Goal: Task Accomplishment & Management: Complete application form

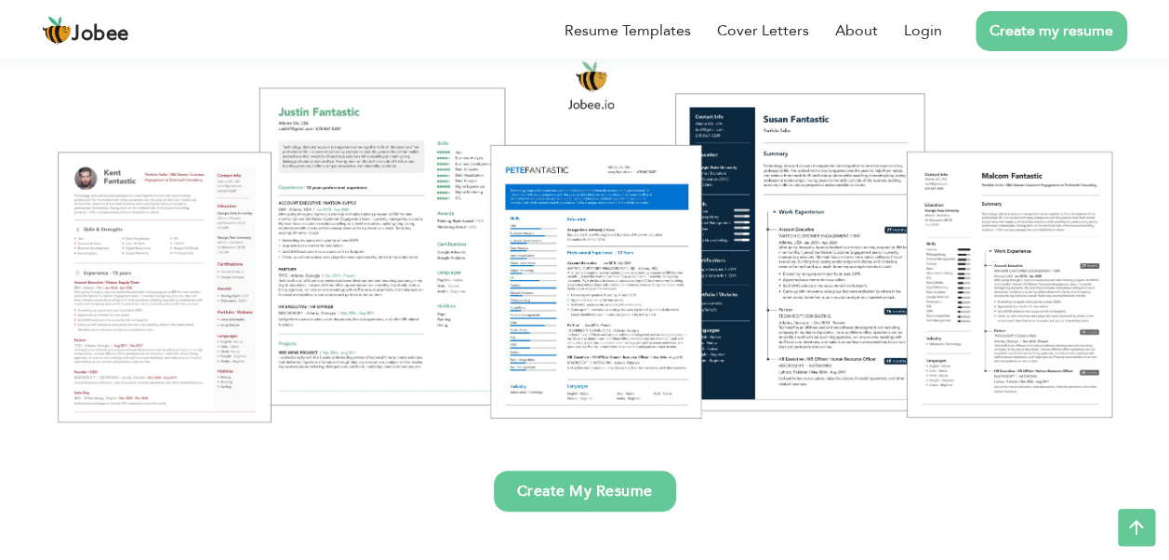
scroll to position [186, 0]
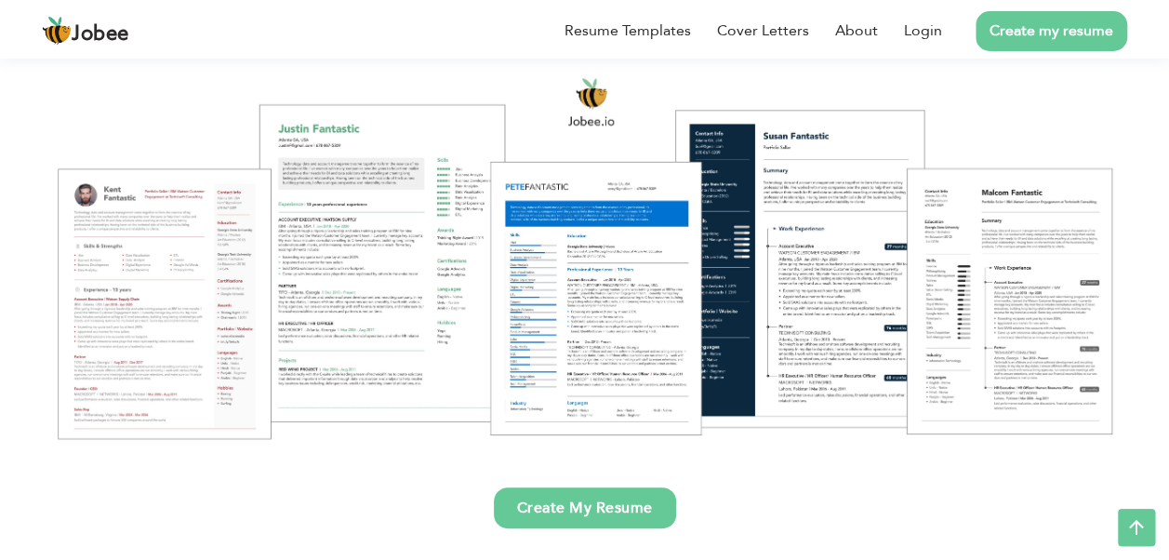
click at [591, 497] on link "Create My Resume" at bounding box center [585, 507] width 182 height 41
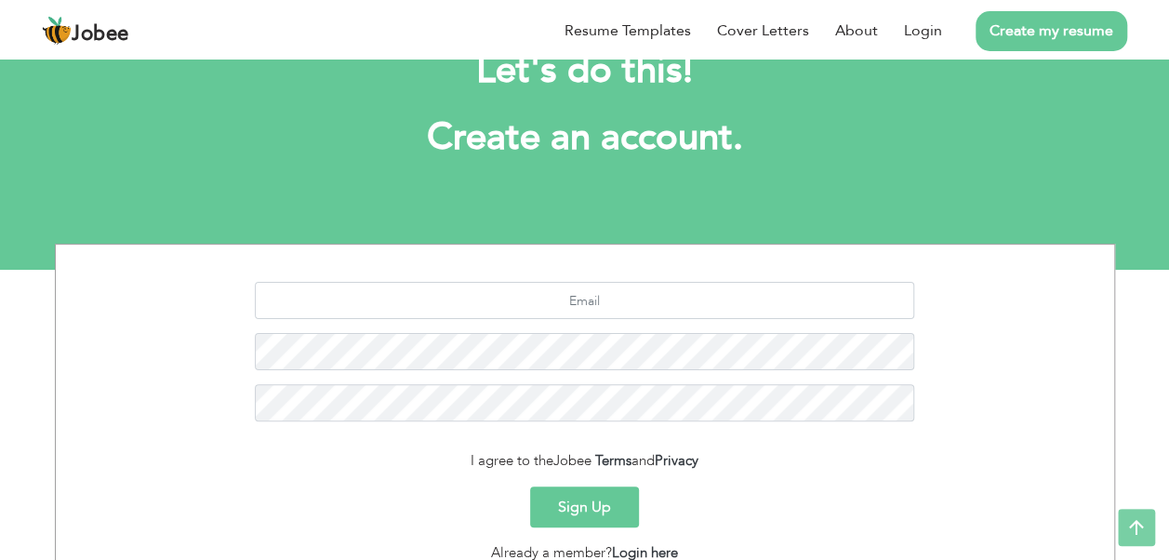
scroll to position [26, 0]
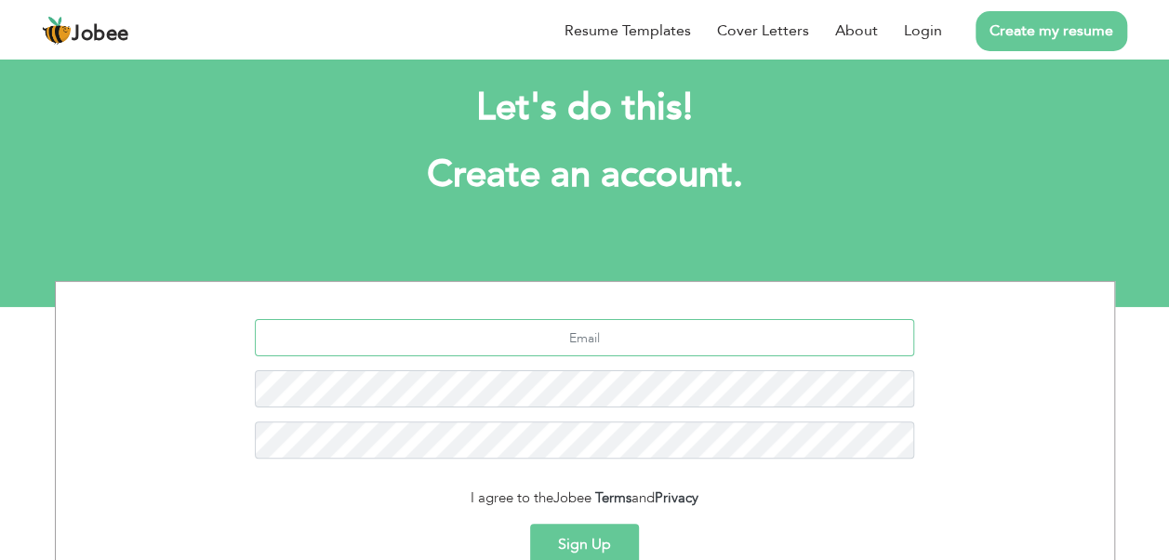
click at [615, 344] on input "text" at bounding box center [584, 337] width 659 height 37
type input "s"
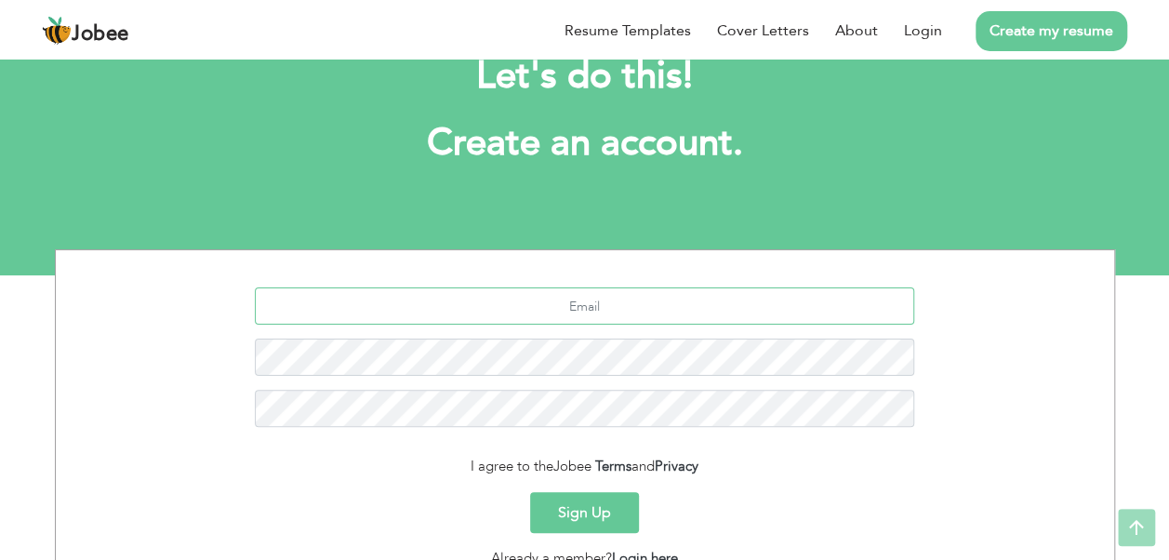
scroll to position [0, 0]
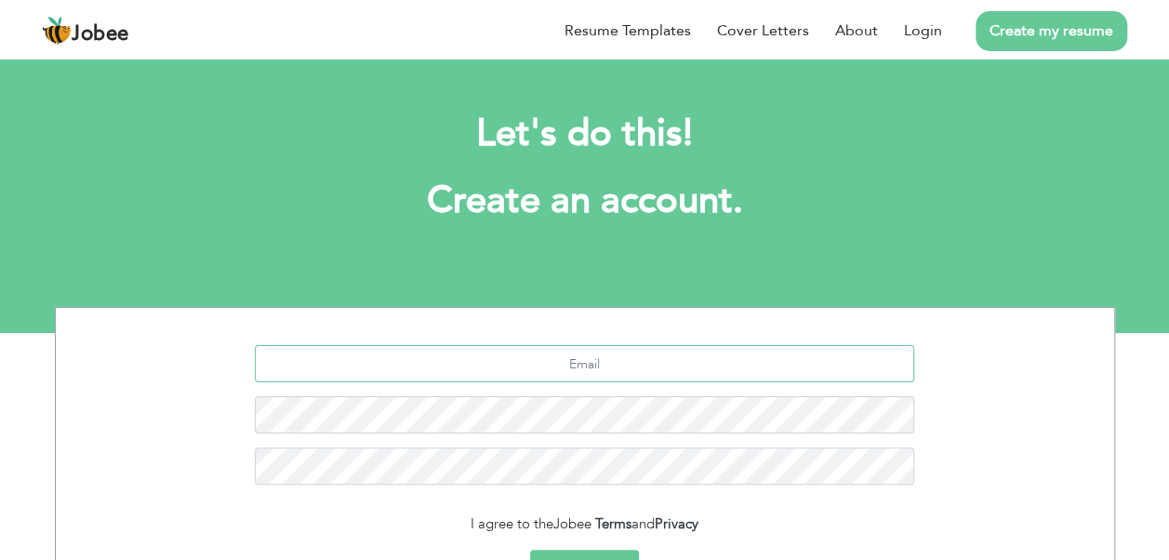
click at [615, 360] on input "text" at bounding box center [584, 363] width 659 height 37
type input "[EMAIL_ADDRESS][DOMAIN_NAME]"
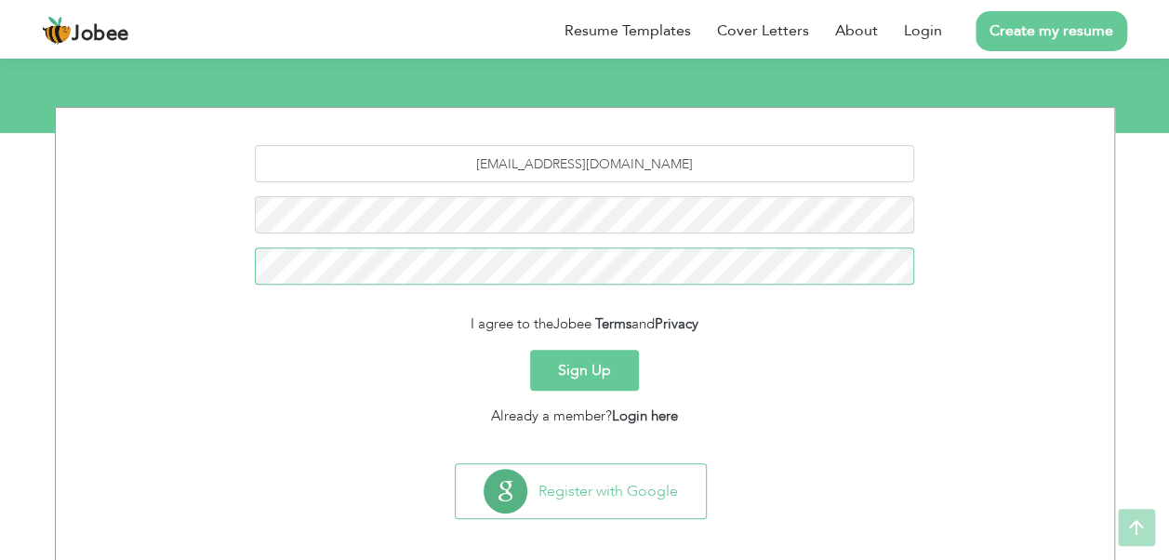
scroll to position [212, 0]
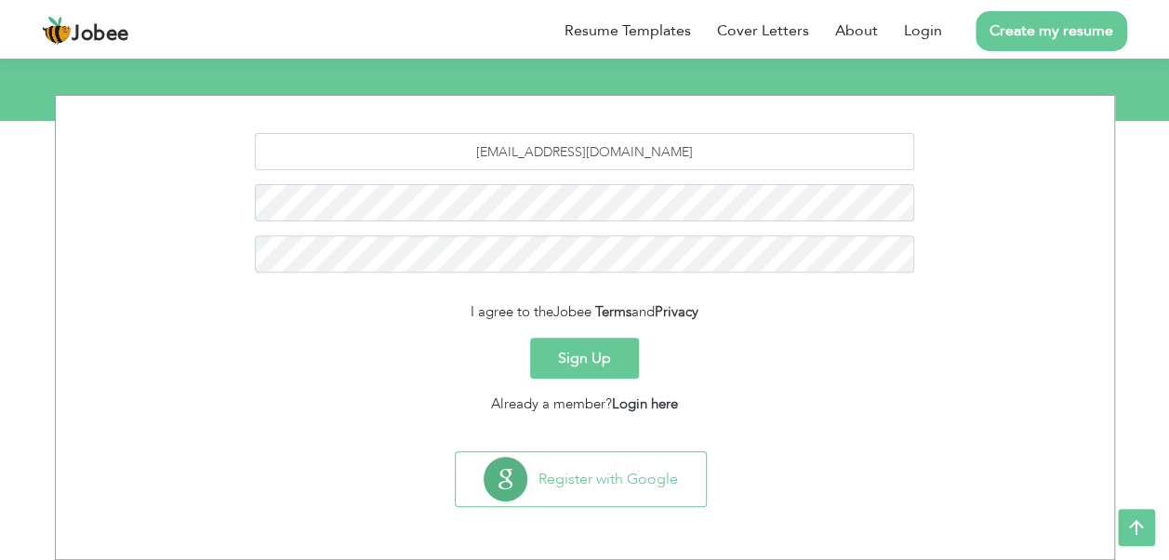
click at [591, 354] on button "Sign Up" at bounding box center [584, 357] width 109 height 41
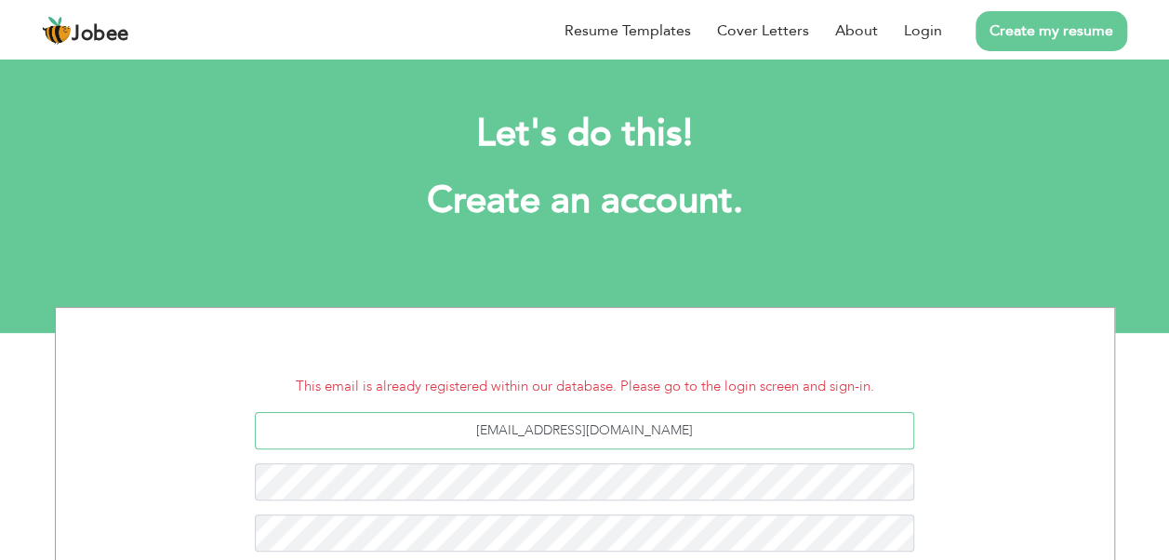
click at [724, 436] on input "[EMAIL_ADDRESS][DOMAIN_NAME]" at bounding box center [584, 430] width 659 height 37
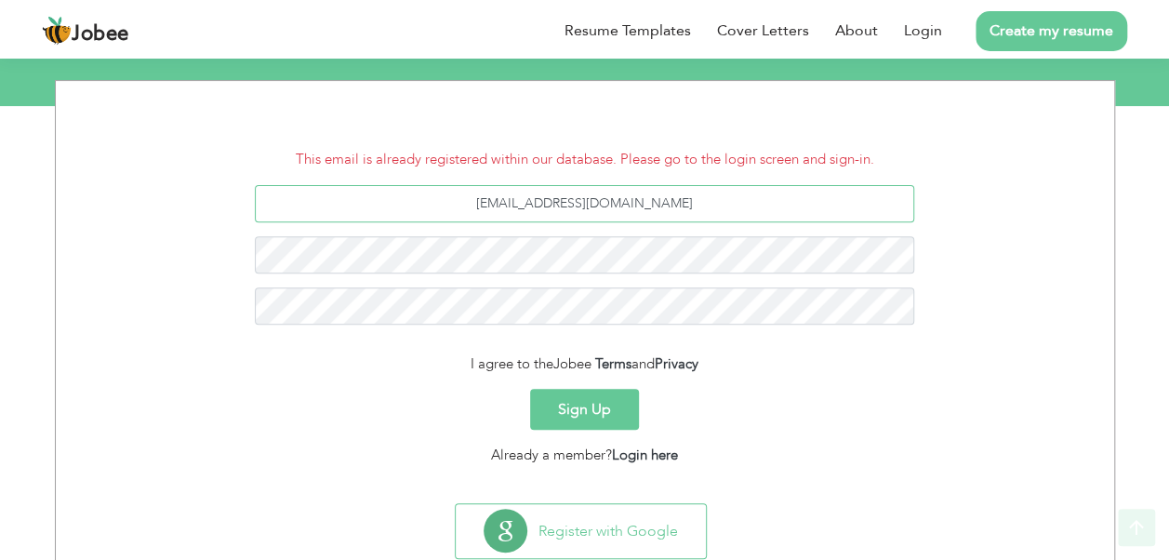
scroll to position [279, 0]
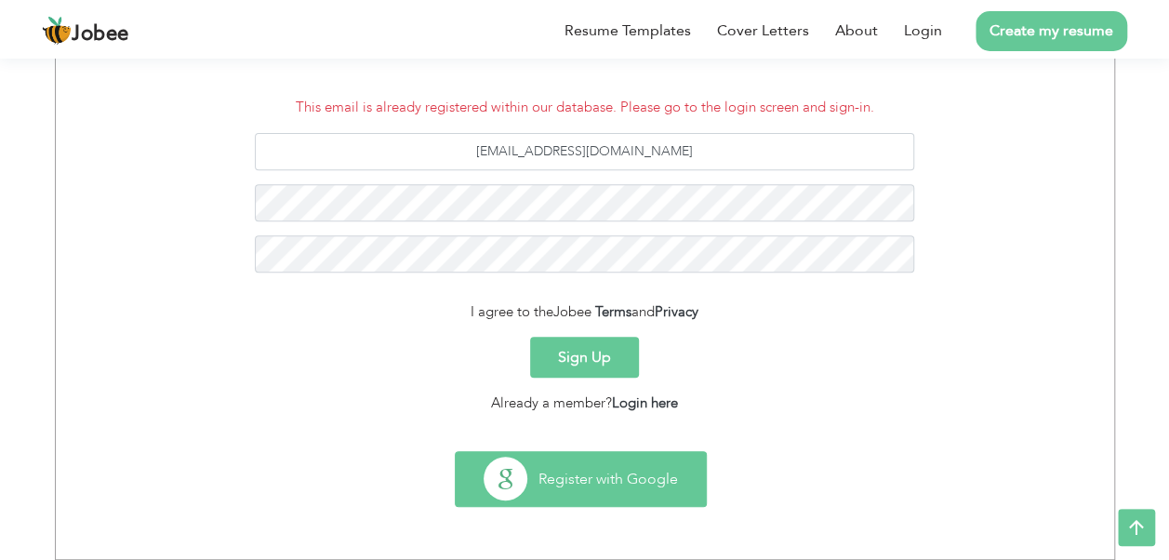
click at [597, 468] on button "Register with Google" at bounding box center [581, 479] width 250 height 54
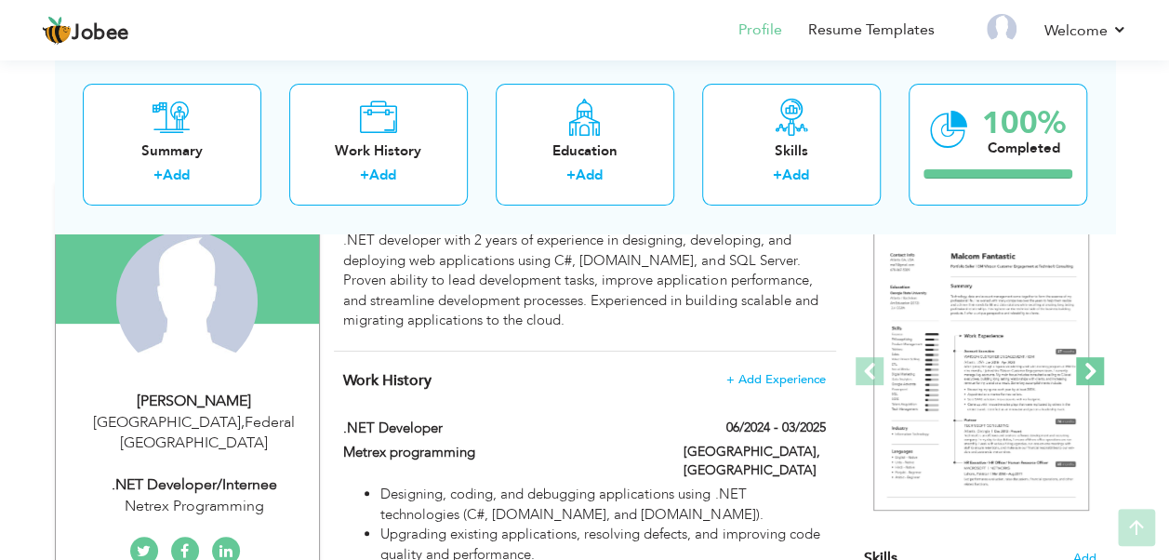
scroll to position [186, 0]
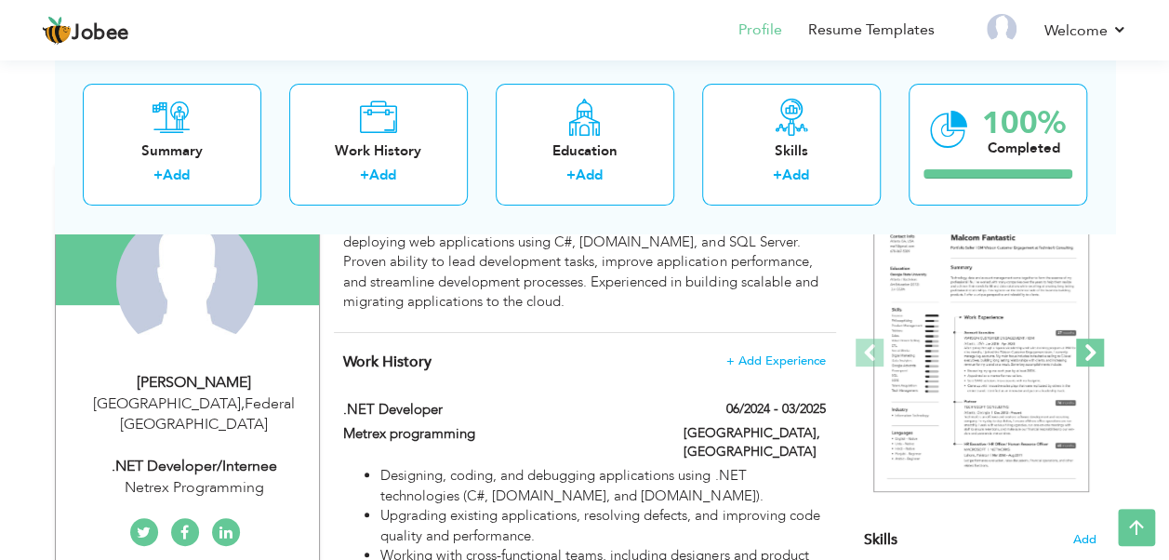
click at [1088, 353] on span at bounding box center [1090, 352] width 28 height 28
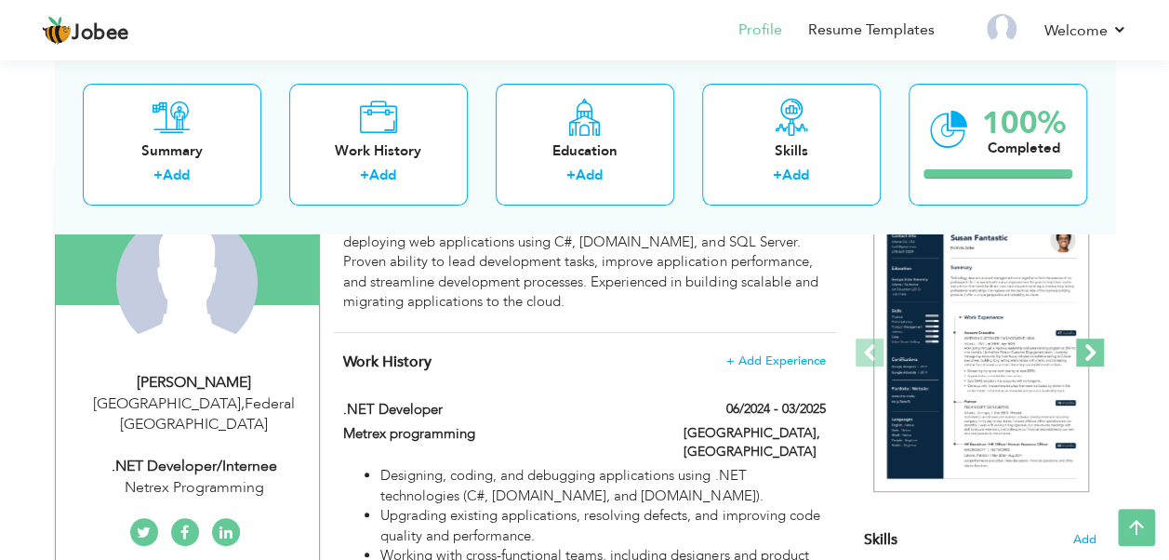
click at [1089, 351] on span at bounding box center [1090, 352] width 28 height 28
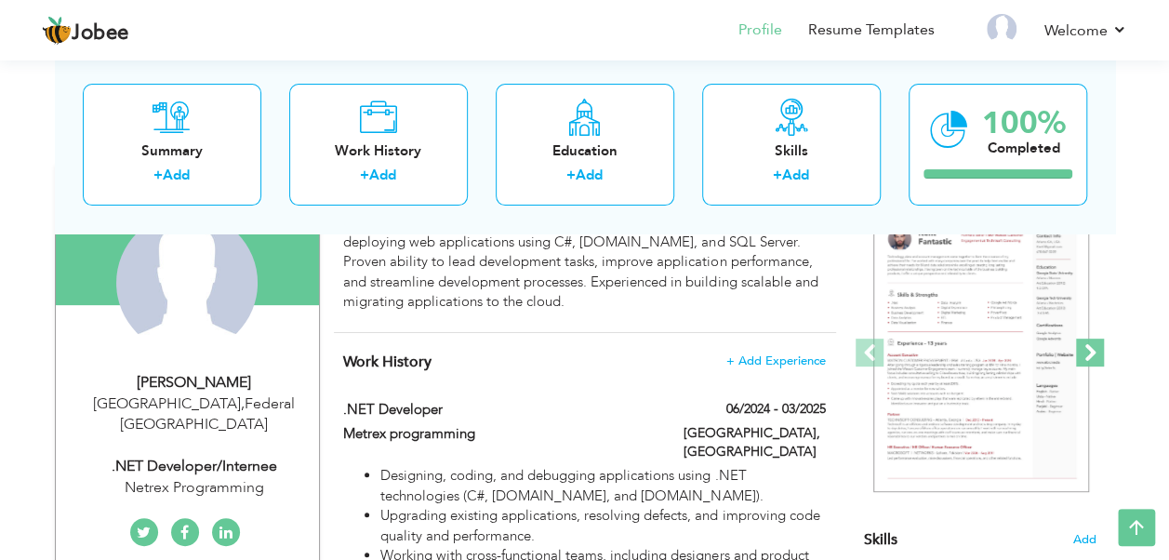
click at [1089, 351] on span at bounding box center [1090, 352] width 28 height 28
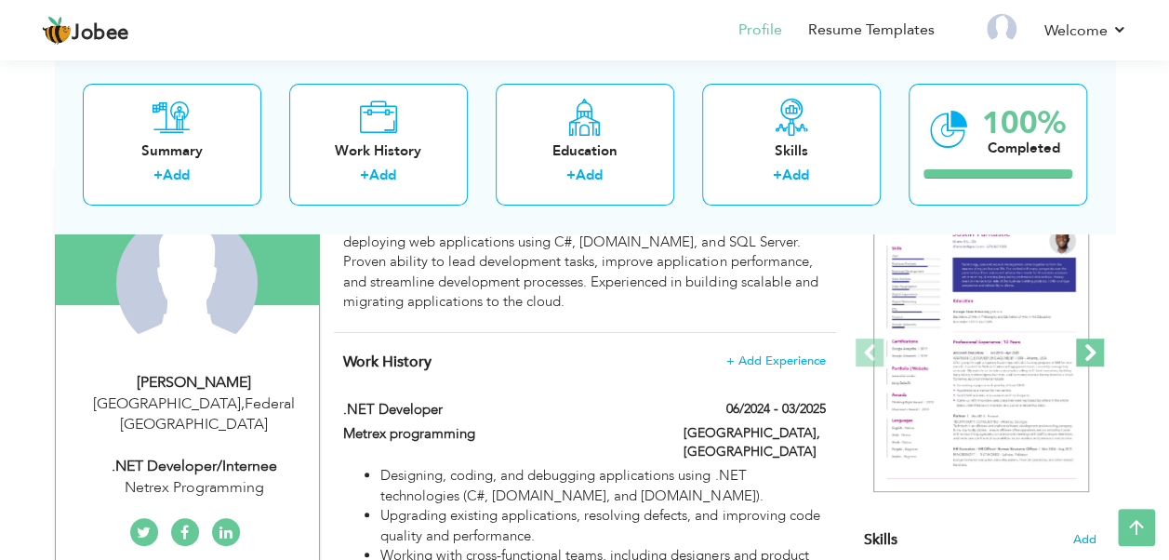
click at [1089, 351] on span at bounding box center [1090, 352] width 28 height 28
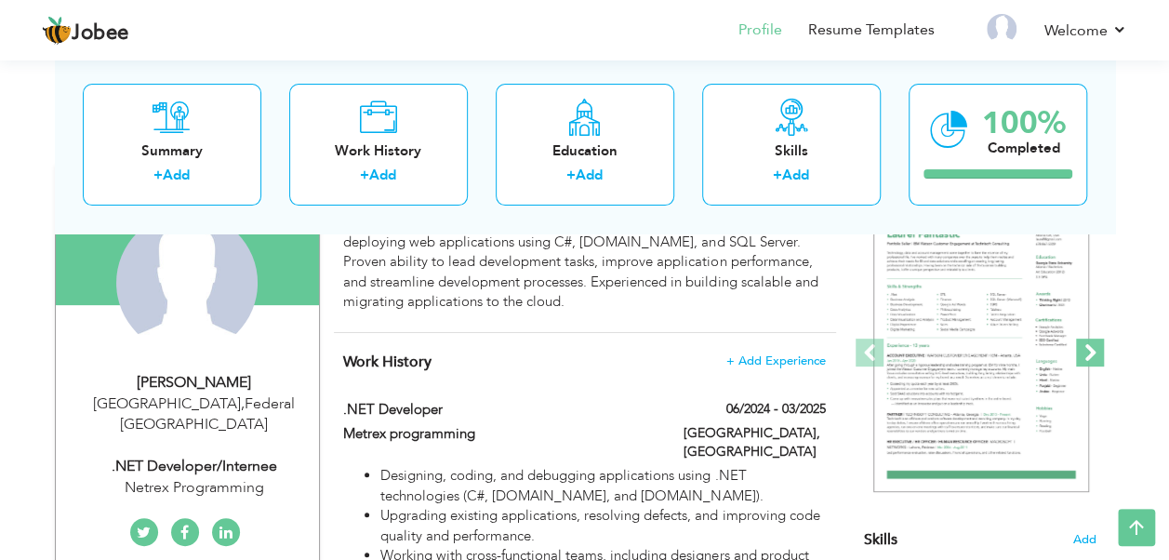
click at [1089, 351] on span at bounding box center [1090, 352] width 28 height 28
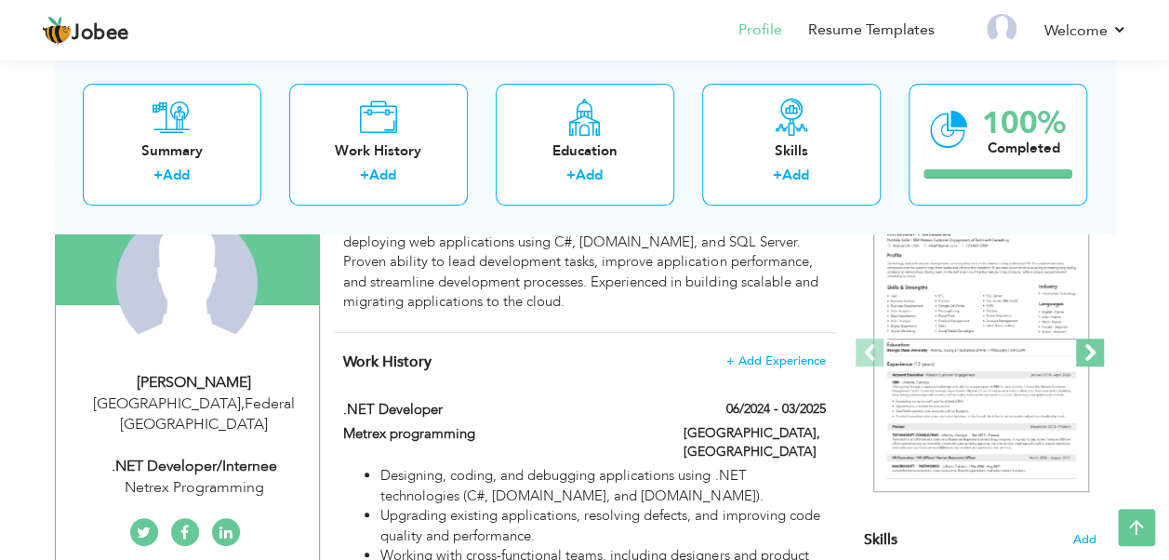
click at [1089, 351] on span at bounding box center [1090, 352] width 28 height 28
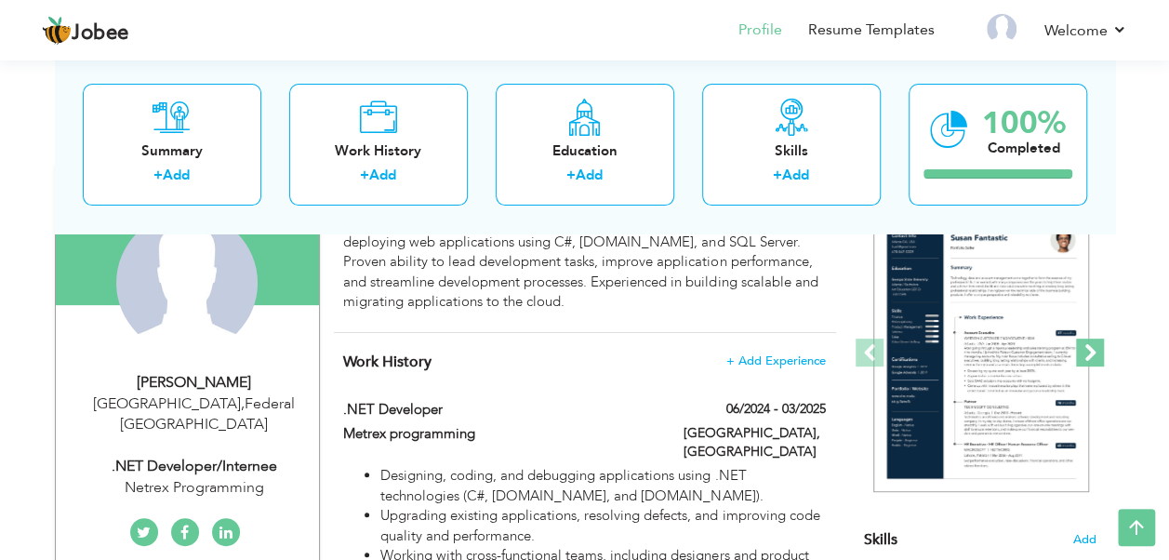
click at [1089, 351] on span at bounding box center [1090, 352] width 28 height 28
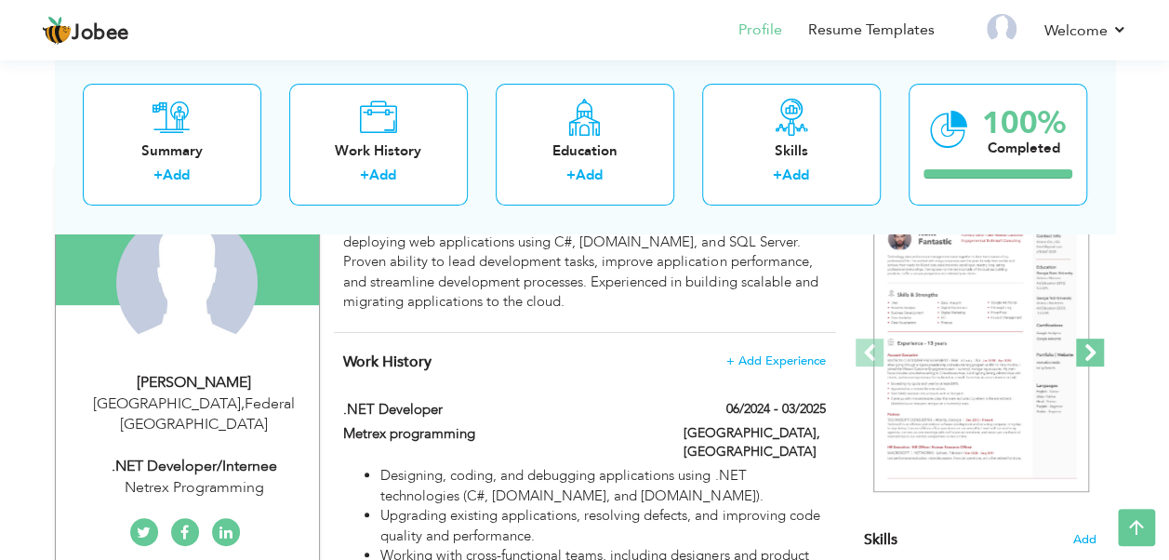
click at [1089, 351] on span at bounding box center [1090, 352] width 28 height 28
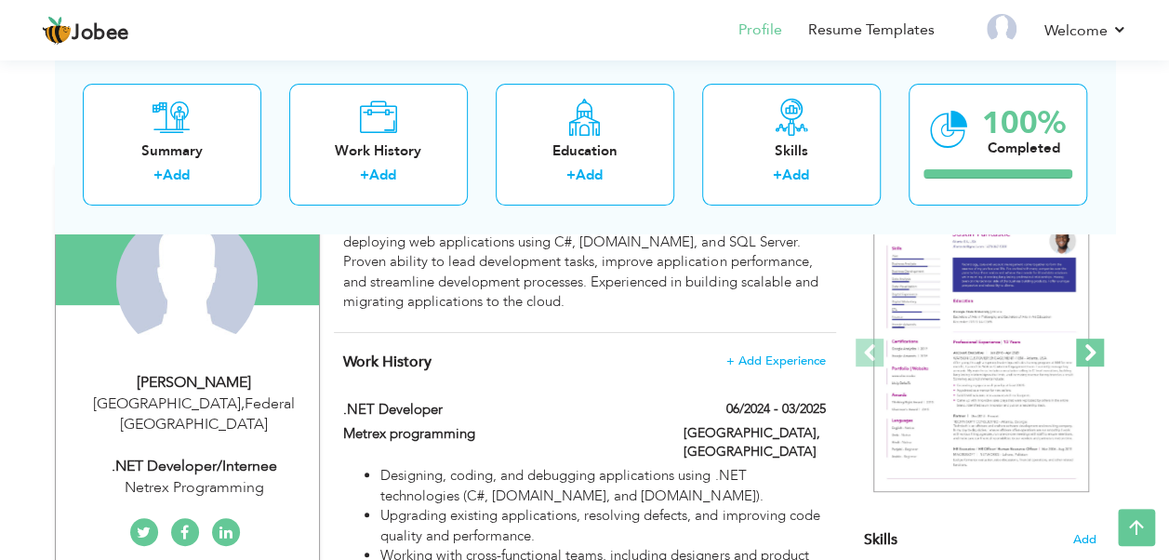
click at [1089, 351] on span at bounding box center [1090, 352] width 28 height 28
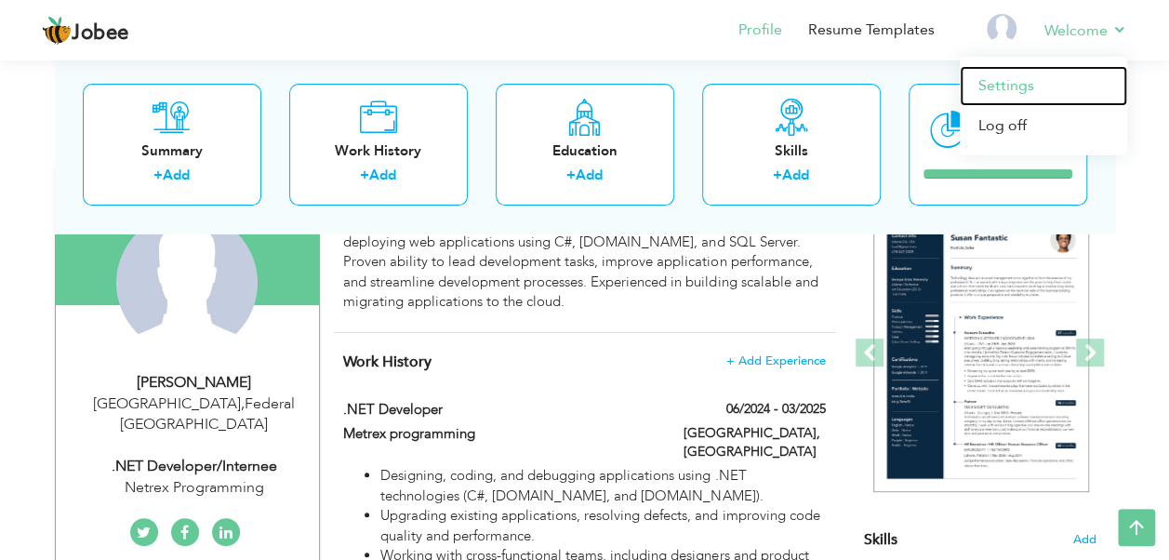
click at [1017, 89] on link "Settings" at bounding box center [1042, 86] width 167 height 40
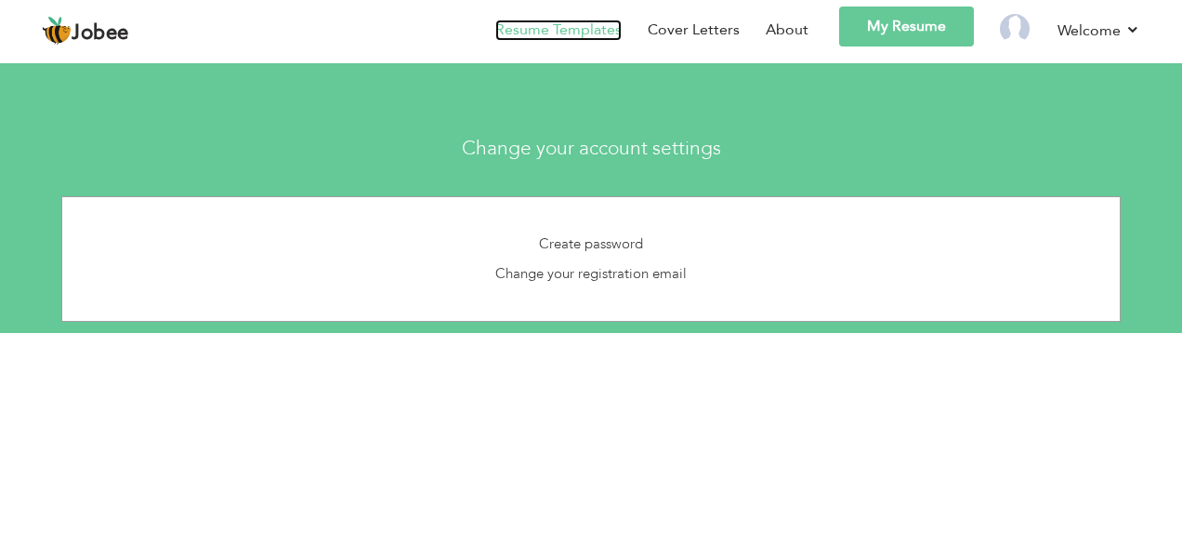
click at [600, 35] on link "Resume Templates" at bounding box center [558, 30] width 126 height 21
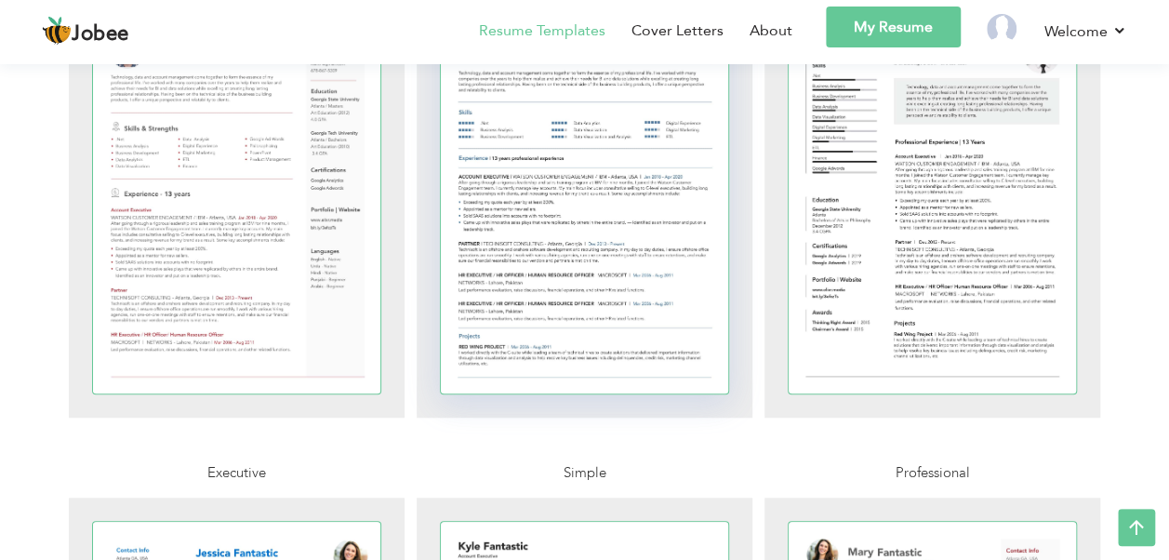
scroll to position [930, 0]
